Goal: Task Accomplishment & Management: Use online tool/utility

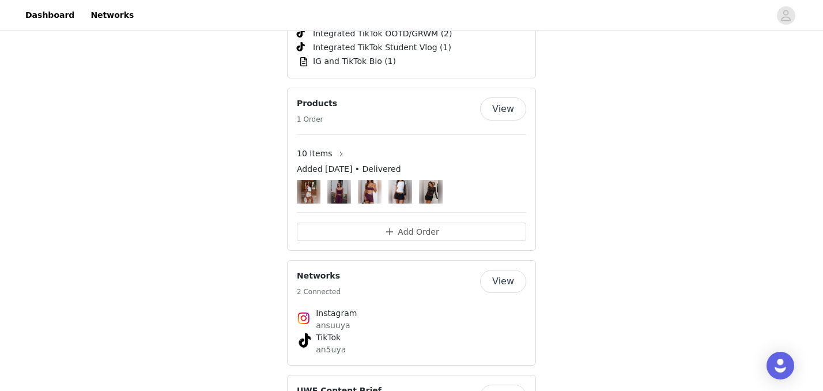
scroll to position [1773, 0]
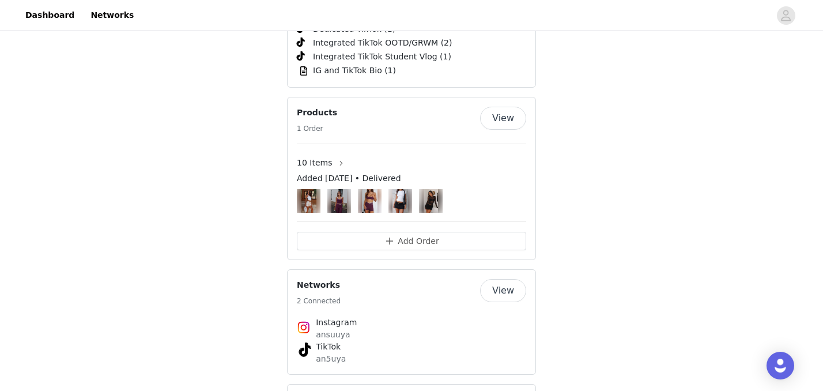
click at [500, 107] on button "View" at bounding box center [503, 118] width 46 height 23
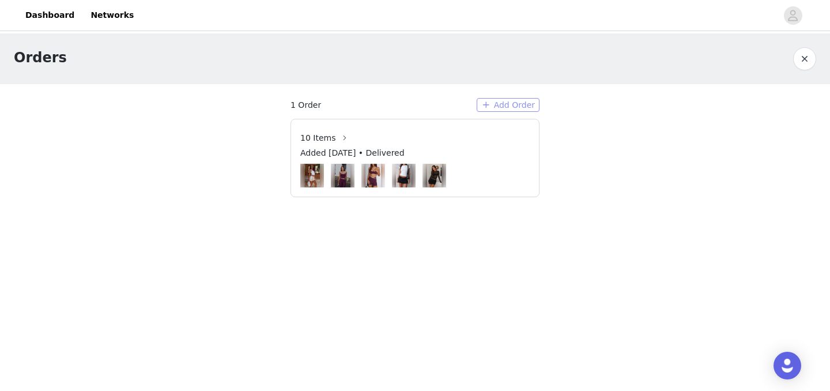
click at [512, 103] on button "Add Order" at bounding box center [508, 105] width 63 height 14
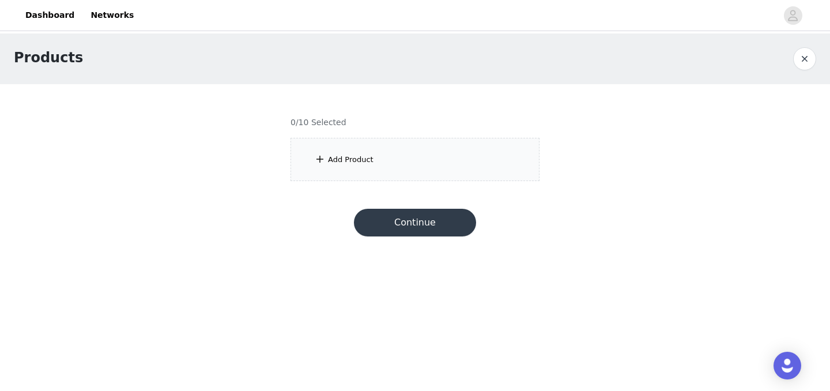
click at [462, 168] on div "Add Product" at bounding box center [414, 159] width 249 height 43
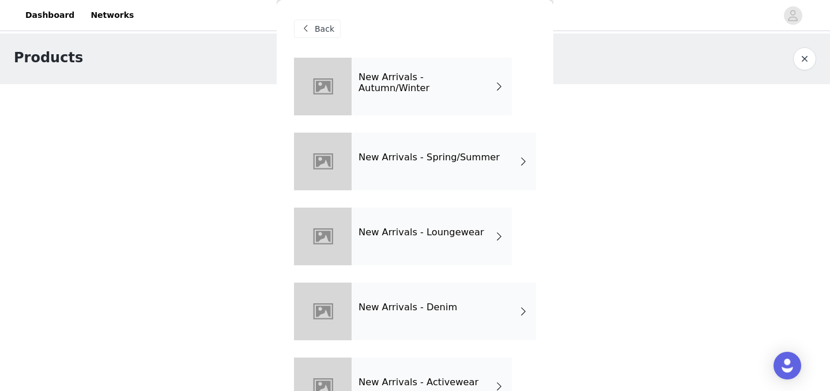
scroll to position [116, 0]
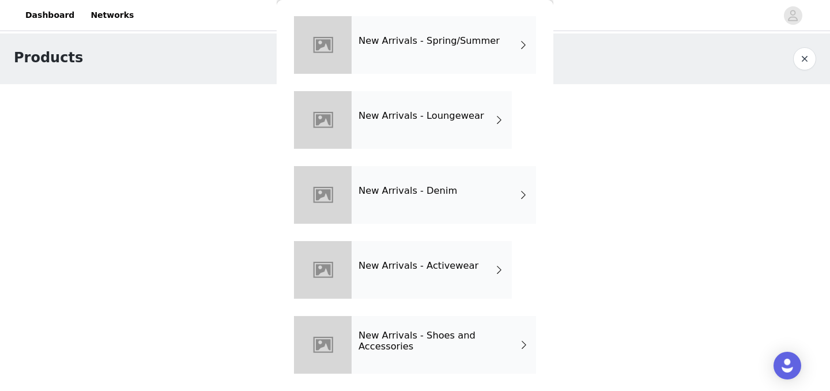
click at [448, 345] on h4 "New Arrivals - Shoes and Accessories" at bounding box center [438, 340] width 160 height 21
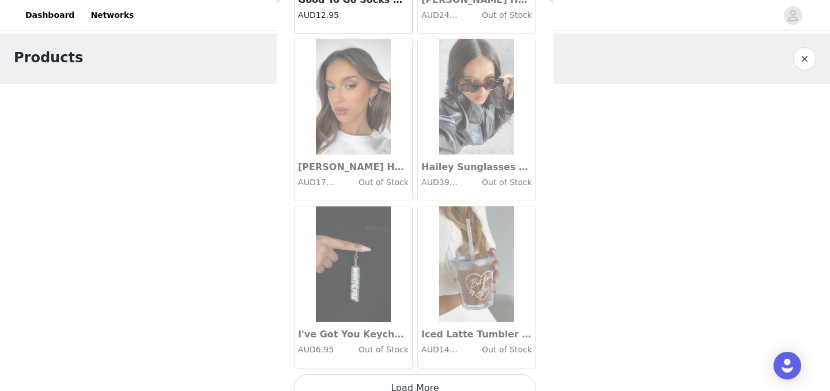
scroll to position [1373, 0]
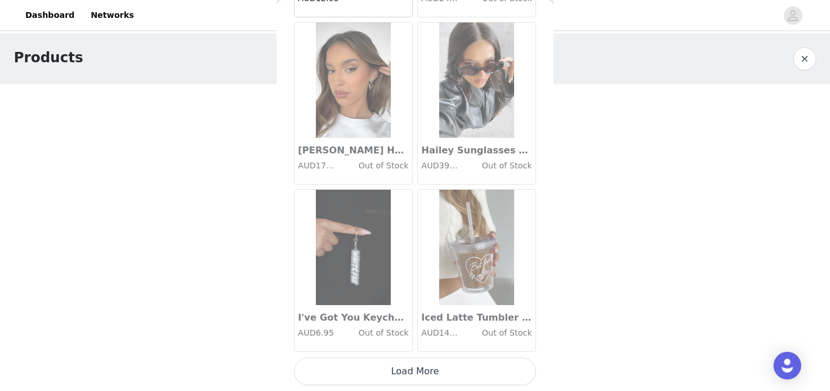
click at [430, 373] on button "Load More" at bounding box center [415, 371] width 242 height 28
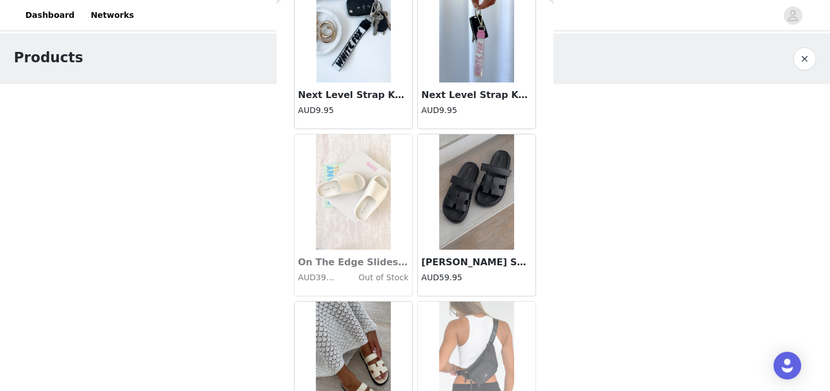
scroll to position [3044, 0]
